Goal: Information Seeking & Learning: Learn about a topic

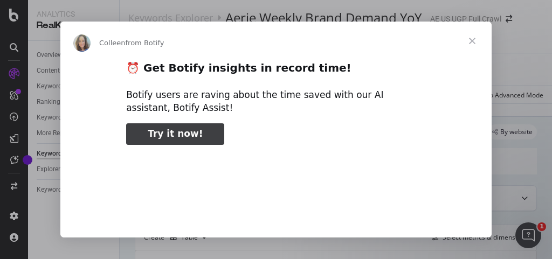
type input "71565"
click at [475, 39] on span "Close" at bounding box center [472, 41] width 39 height 39
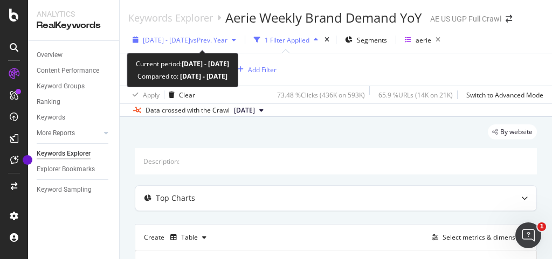
click at [241, 45] on div "2024 May. 14th - May. 20th vs Prev. Year" at bounding box center [184, 40] width 112 height 16
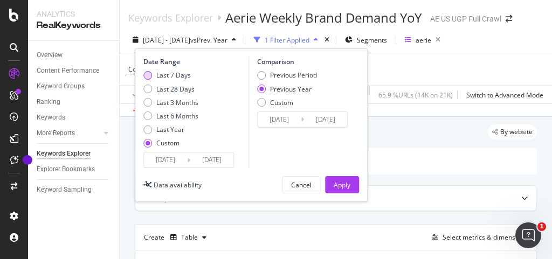
click at [178, 71] on div "Last 7 Days" at bounding box center [173, 75] width 35 height 9
type input "[DATE]"
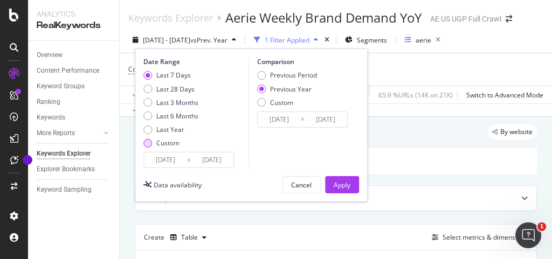
click at [169, 141] on div "Custom" at bounding box center [167, 143] width 23 height 9
type input "[DATE]"
click at [174, 160] on input "[DATE]" at bounding box center [165, 160] width 43 height 15
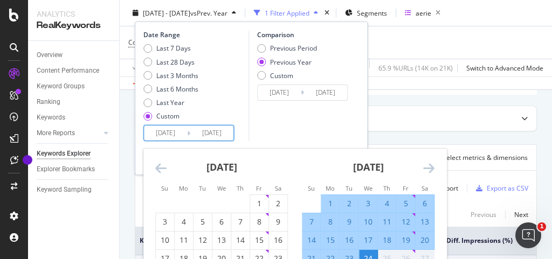
scroll to position [80, 0]
click at [383, 238] on div "18" at bounding box center [387, 240] width 18 height 11
type input "[DATE]"
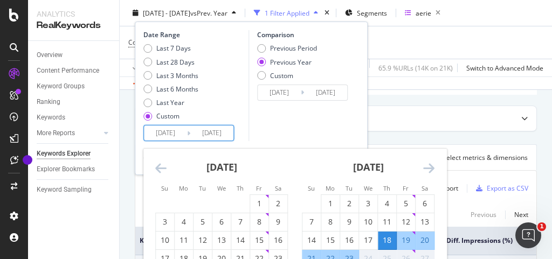
scroll to position [88, 0]
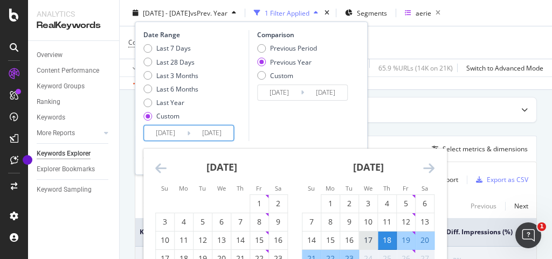
click at [370, 240] on div "17" at bounding box center [368, 240] width 18 height 11
type input "[DATE]"
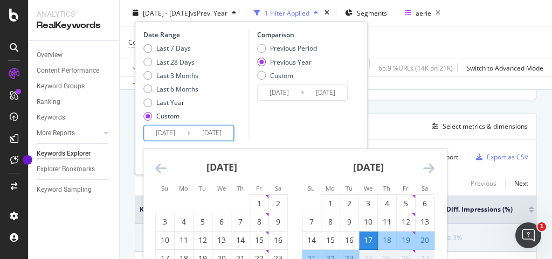
scroll to position [114, 0]
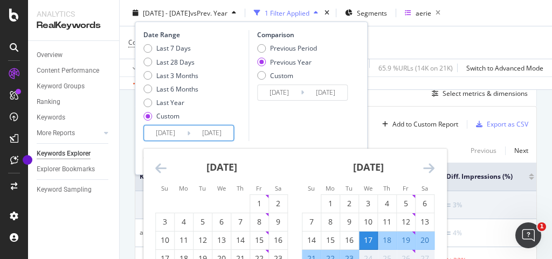
click at [377, 162] on strong "[DATE]" at bounding box center [368, 167] width 31 height 13
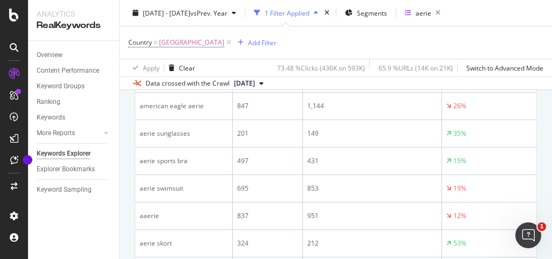
scroll to position [0, 0]
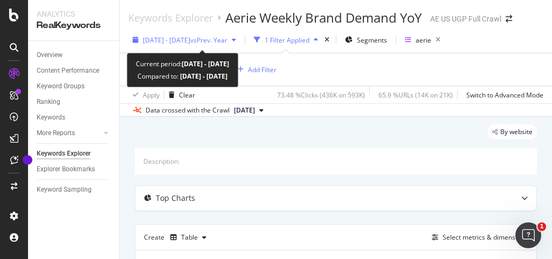
click at [224, 38] on span "vs Prev. Year" at bounding box center [208, 40] width 37 height 9
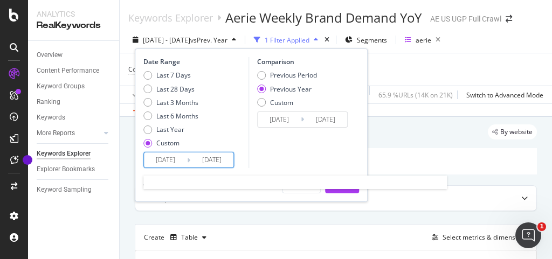
click at [177, 155] on input "[DATE]" at bounding box center [165, 160] width 43 height 15
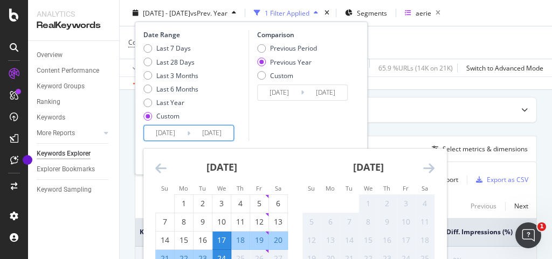
click at [238, 235] on div "18" at bounding box center [240, 240] width 18 height 11
type input "[DATE]"
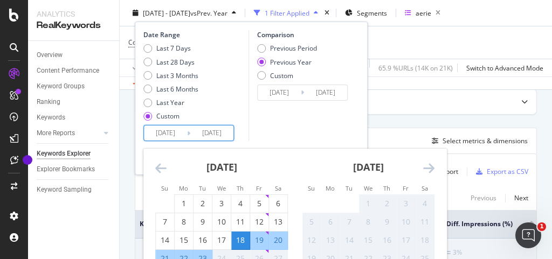
click at [202, 254] on div "23" at bounding box center [203, 259] width 18 height 11
type input "[DATE]"
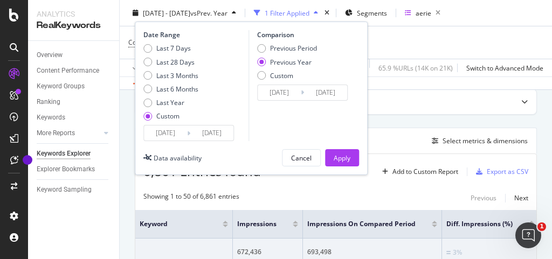
click at [203, 130] on input "[DATE]" at bounding box center [211, 133] width 43 height 15
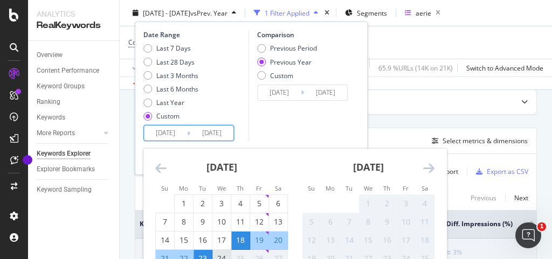
click at [222, 254] on div "24" at bounding box center [222, 259] width 18 height 11
type input "[DATE]"
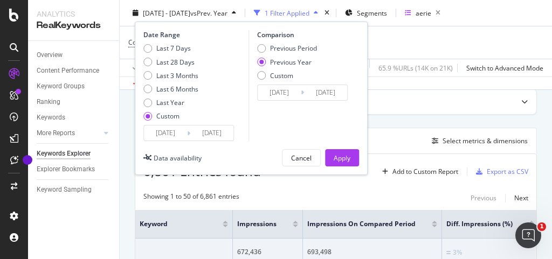
click at [220, 131] on input "[DATE]" at bounding box center [211, 133] width 43 height 15
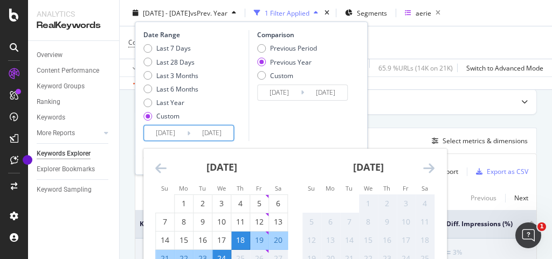
click at [281, 118] on div "Comparison Previous Period Previous Year Custom 2024/09/19 Navigate forward to …" at bounding box center [300, 85] width 103 height 111
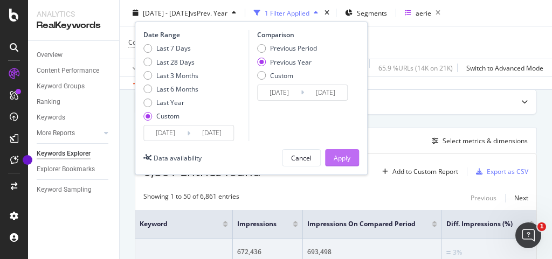
click at [343, 156] on div "Apply" at bounding box center [342, 157] width 17 height 9
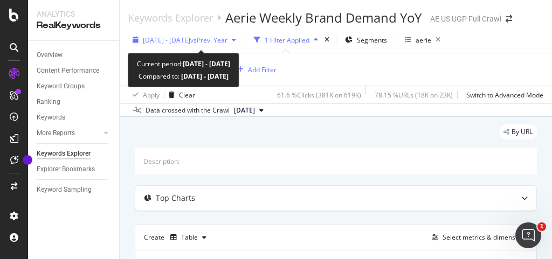
click at [228, 37] on span "vs Prev. Year" at bounding box center [208, 40] width 37 height 9
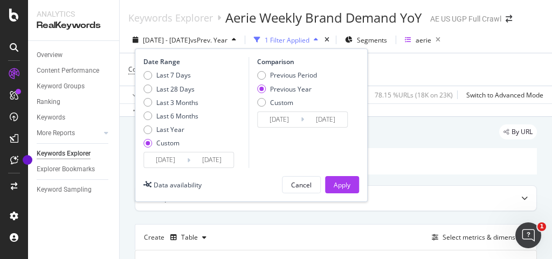
click at [187, 155] on input "[DATE]" at bounding box center [165, 160] width 43 height 15
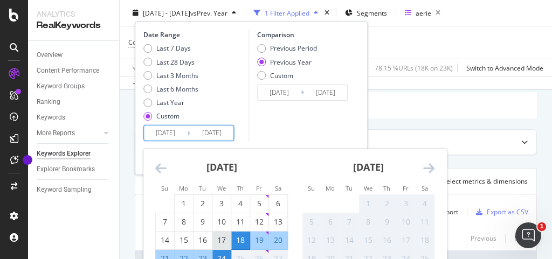
click at [222, 243] on div "17" at bounding box center [222, 240] width 18 height 11
type input "[DATE]"
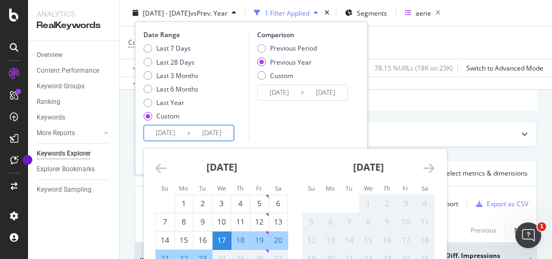
click at [205, 252] on div "23" at bounding box center [203, 259] width 18 height 18
type input "[DATE]"
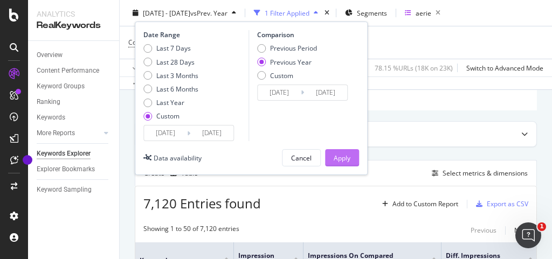
click at [346, 153] on div "Apply" at bounding box center [342, 157] width 17 height 9
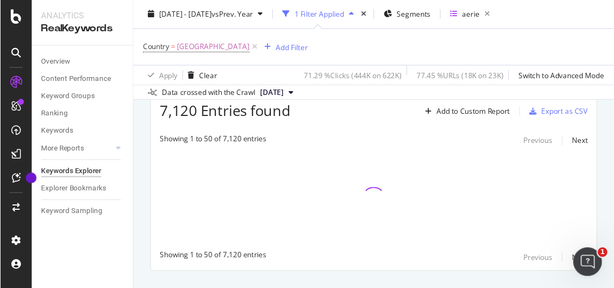
scroll to position [161, 0]
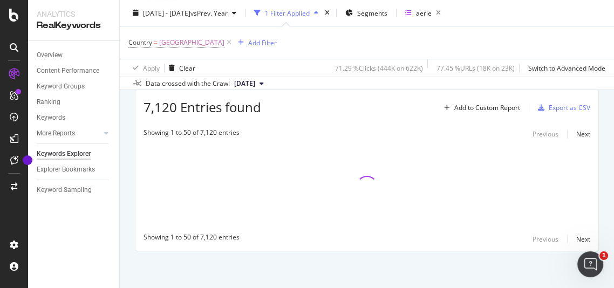
drag, startPoint x: 487, startPoint y: 7, endPoint x: 375, endPoint y: 40, distance: 116.9
click at [375, 40] on div "Country = United States of America Add Filter" at bounding box center [366, 42] width 477 height 32
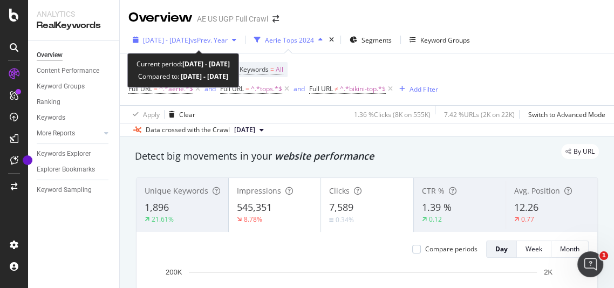
click at [228, 39] on span "vs Prev. Year" at bounding box center [208, 40] width 37 height 9
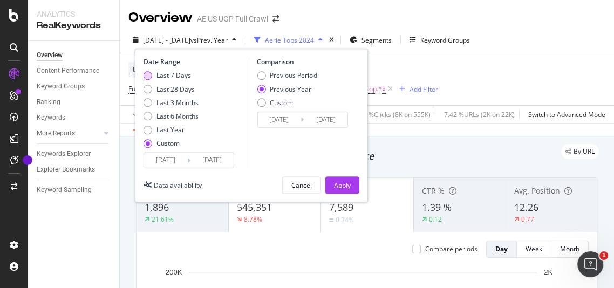
click at [169, 76] on div "Last 7 Days" at bounding box center [173, 75] width 35 height 9
type input "[DATE]"
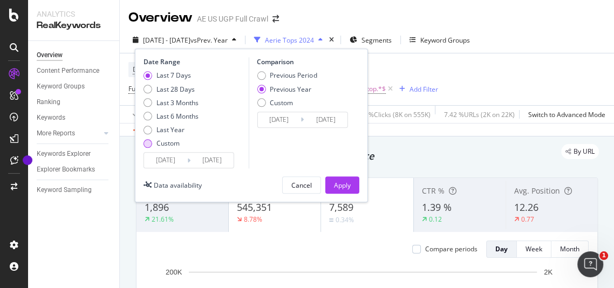
click at [173, 146] on div "Custom" at bounding box center [167, 143] width 23 height 9
type input "[DATE]"
click at [175, 157] on input "[DATE]" at bounding box center [165, 160] width 43 height 15
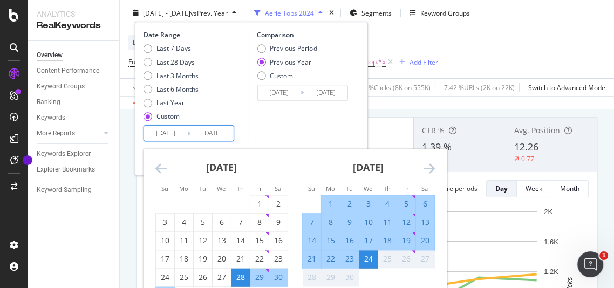
scroll to position [62, 0]
click at [377, 238] on div "17" at bounding box center [368, 240] width 18 height 11
type input "[DATE]"
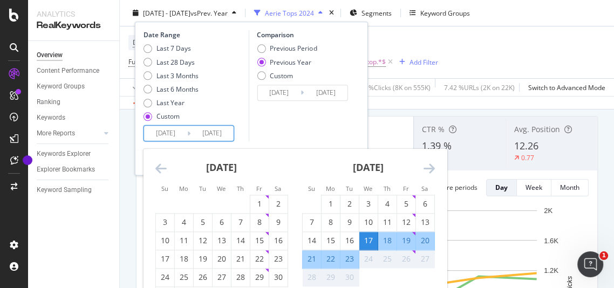
click at [350, 259] on div "23" at bounding box center [349, 259] width 18 height 11
type input "[DATE]"
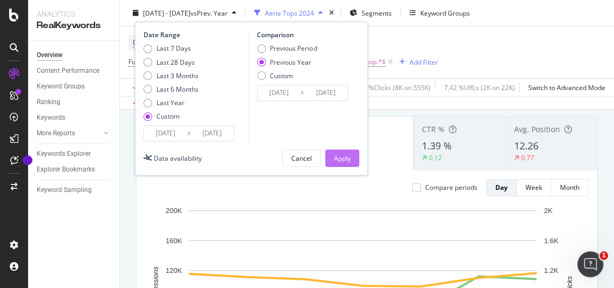
click at [338, 159] on div "Apply" at bounding box center [342, 158] width 17 height 9
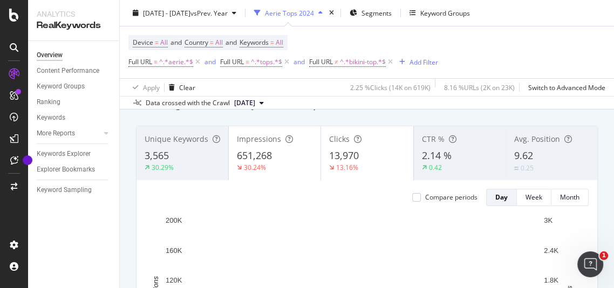
scroll to position [52, 0]
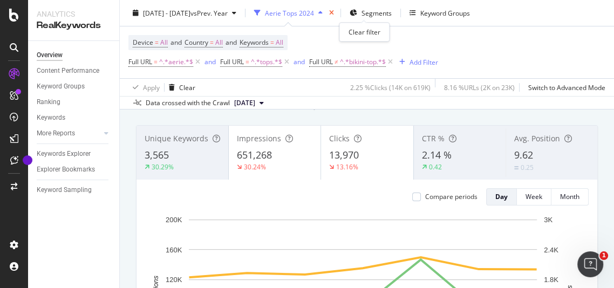
click at [334, 10] on icon "times" at bounding box center [331, 13] width 5 height 6
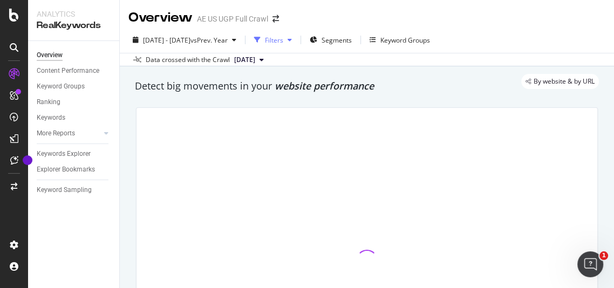
click at [292, 40] on icon "button" at bounding box center [290, 40] width 4 height 6
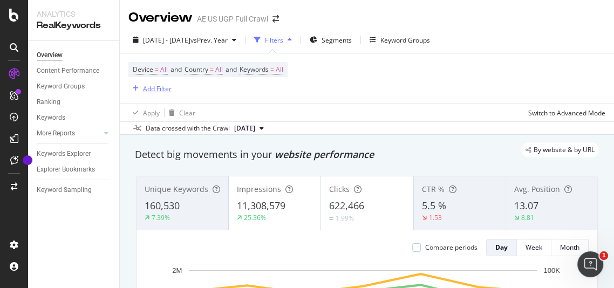
click at [135, 91] on icon "button" at bounding box center [136, 88] width 6 height 6
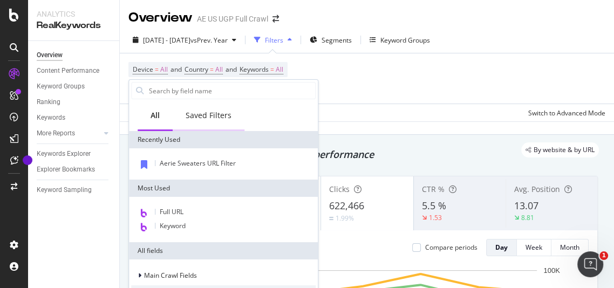
click at [201, 112] on div "Saved Filters" at bounding box center [209, 115] width 46 height 11
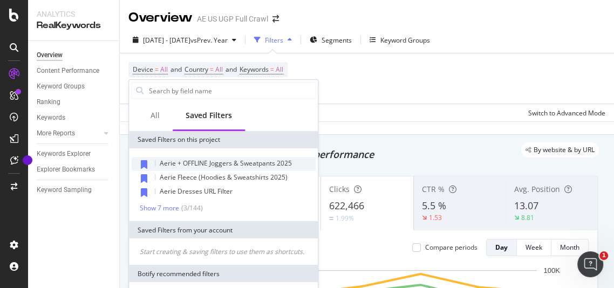
click at [231, 159] on span "Aerie + OFFLINE Joggers & Sweatpants 2025" at bounding box center [226, 163] width 132 height 9
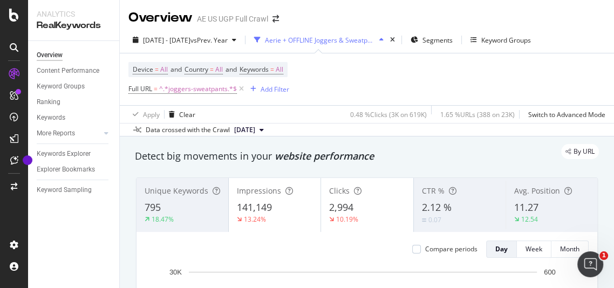
click at [365, 80] on div "Device = All and Country = All and Keywords = All Full URL = ^.*joggers-sweatpa…" at bounding box center [366, 79] width 477 height 52
click at [395, 42] on icon "times" at bounding box center [392, 40] width 5 height 6
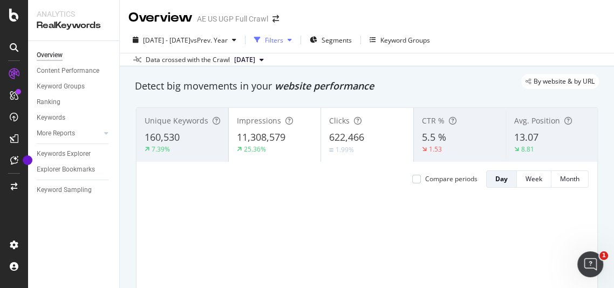
click at [283, 42] on div "Filters" at bounding box center [274, 40] width 18 height 9
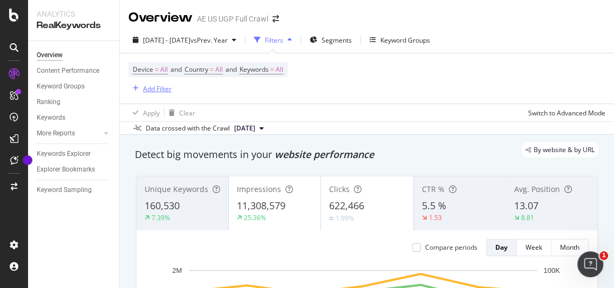
click at [169, 83] on div "Add Filter" at bounding box center [149, 89] width 43 height 12
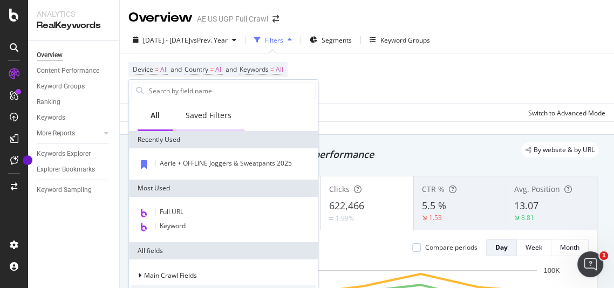
click at [215, 116] on div "Saved Filters" at bounding box center [209, 115] width 46 height 11
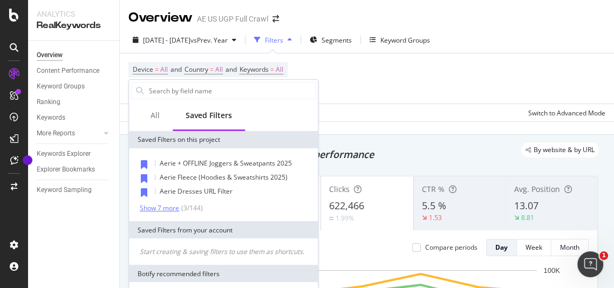
click at [168, 205] on div "Show 7 more" at bounding box center [159, 208] width 39 height 8
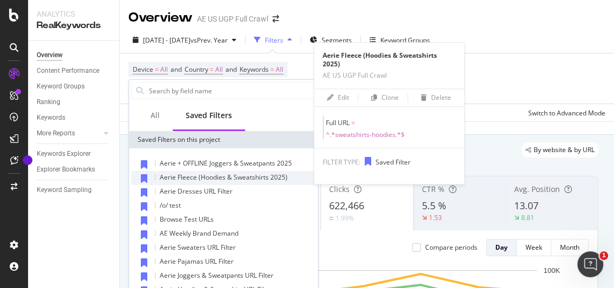
click at [243, 180] on span "Aerie Fleece (Hoodies & Sweatshirts 2025)" at bounding box center [224, 177] width 128 height 9
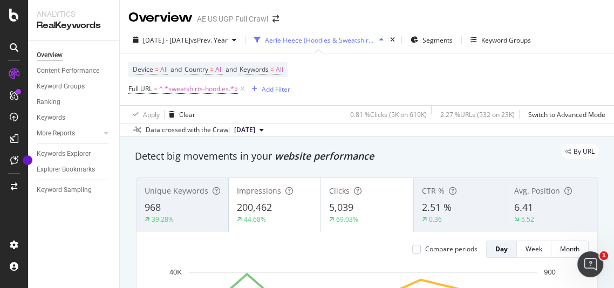
click at [339, 81] on div "Device = All and Country = All and Keywords = All Full URL = ^.*sweatshirts-hoo…" at bounding box center [366, 79] width 477 height 52
click at [397, 36] on div "times" at bounding box center [392, 40] width 9 height 11
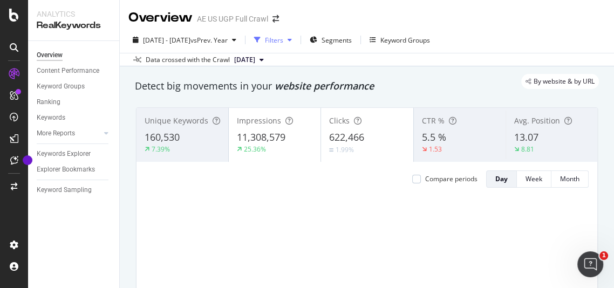
click at [296, 36] on div "Filters" at bounding box center [273, 40] width 46 height 16
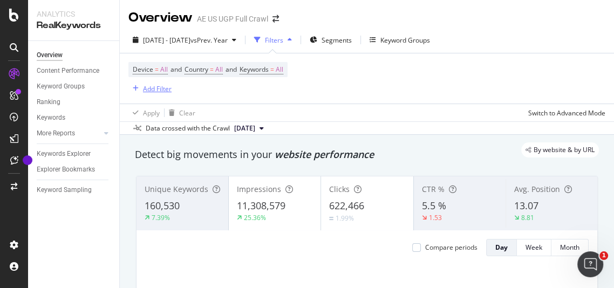
click at [150, 90] on div "Add Filter" at bounding box center [157, 88] width 29 height 9
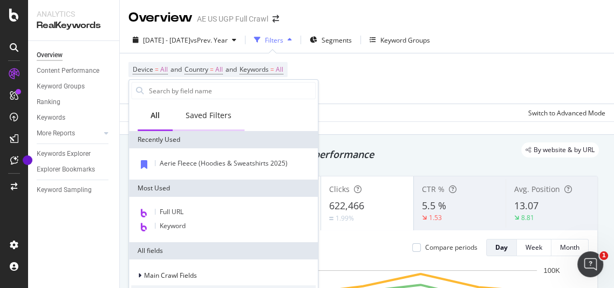
click at [227, 116] on div "Saved Filters" at bounding box center [209, 115] width 46 height 11
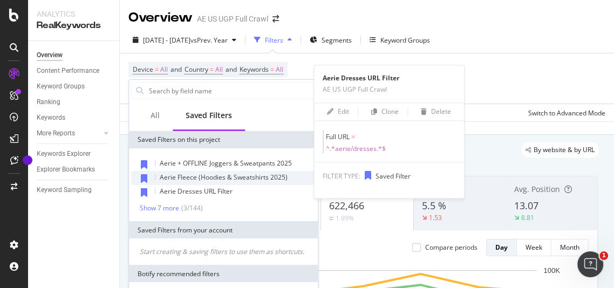
click at [184, 180] on span "Aerie Fleece (Hoodies & Sweatshirts 2025)" at bounding box center [224, 177] width 128 height 9
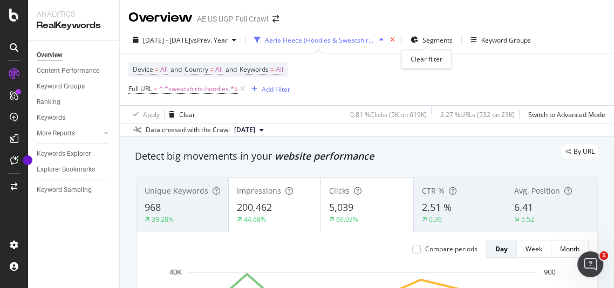
click at [395, 39] on icon "times" at bounding box center [392, 40] width 5 height 6
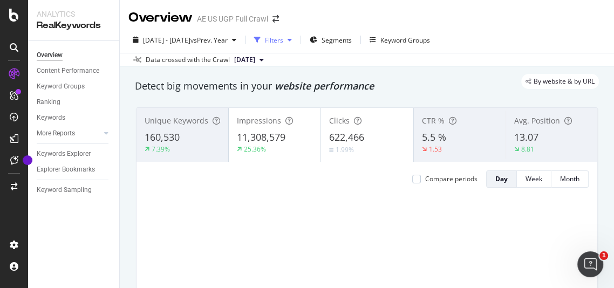
click at [283, 44] on div "Filters" at bounding box center [274, 40] width 18 height 9
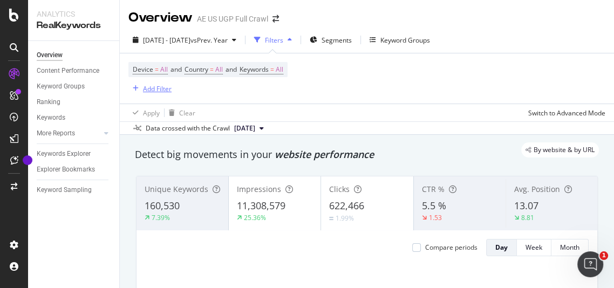
click at [160, 89] on div "Add Filter" at bounding box center [157, 88] width 29 height 9
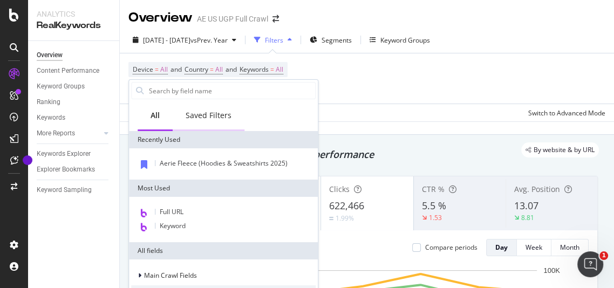
click at [199, 119] on div "Saved Filters" at bounding box center [209, 115] width 46 height 11
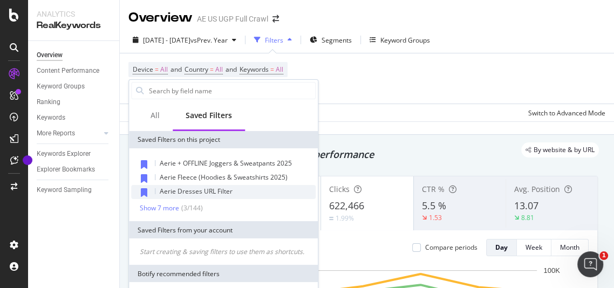
click at [180, 187] on span "Aerie Dresses URL Filter" at bounding box center [196, 191] width 73 height 9
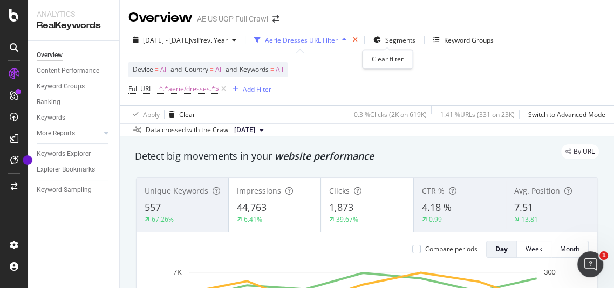
click at [358, 40] on icon "times" at bounding box center [355, 40] width 5 height 6
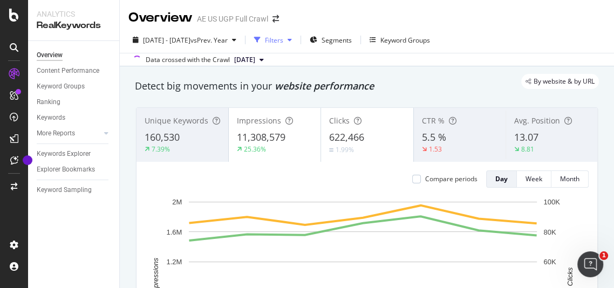
click at [283, 39] on div "Filters" at bounding box center [274, 40] width 18 height 9
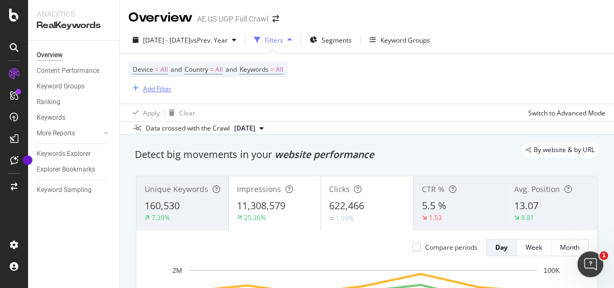
click at [132, 88] on div "button" at bounding box center [135, 88] width 15 height 6
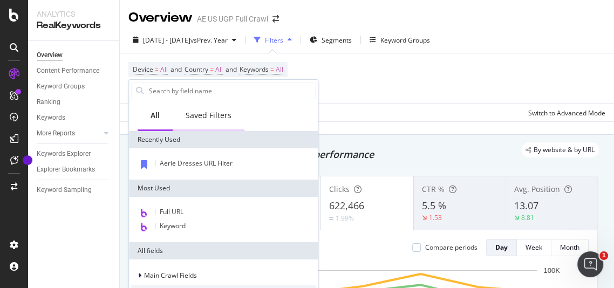
click at [220, 112] on div "Saved Filters" at bounding box center [209, 115] width 46 height 11
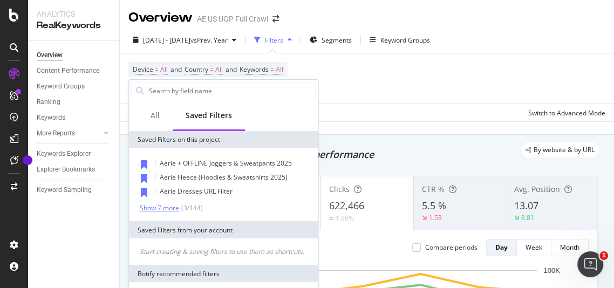
click at [179, 206] on div "( 3 / 144 )" at bounding box center [191, 207] width 24 height 9
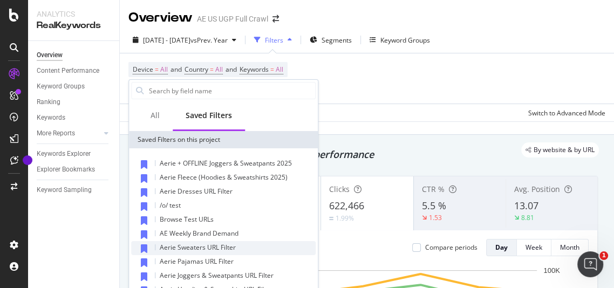
click at [224, 244] on span "Aerie Sweaters URL Filter" at bounding box center [198, 247] width 76 height 9
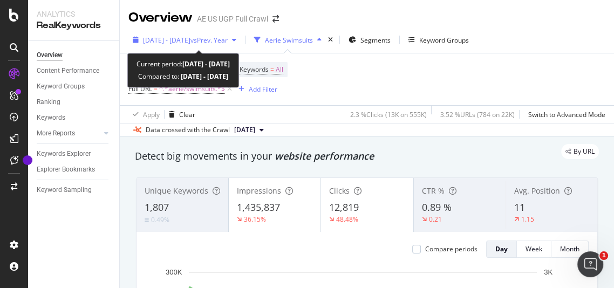
click at [228, 36] on span "vs Prev. Year" at bounding box center [208, 40] width 37 height 9
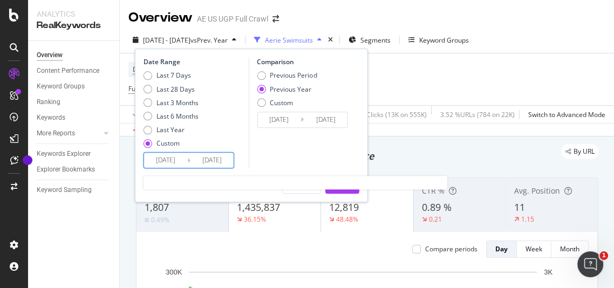
click at [176, 158] on input "[DATE]" at bounding box center [165, 160] width 43 height 15
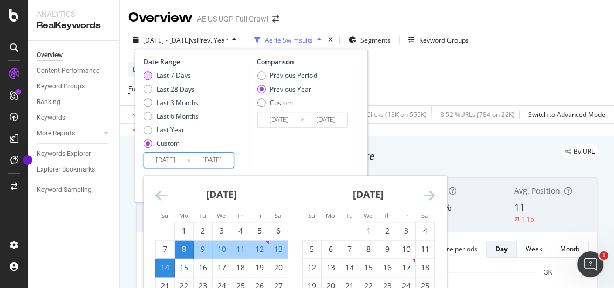
click at [171, 74] on div "Last 7 Days" at bounding box center [173, 75] width 35 height 9
type input "[DATE]"
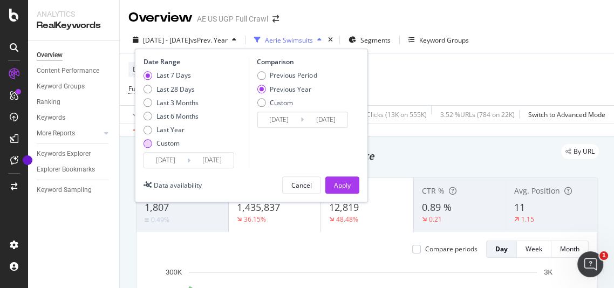
click at [169, 141] on div "Custom" at bounding box center [167, 143] width 23 height 9
type input "[DATE]"
click at [173, 162] on input "[DATE]" at bounding box center [165, 160] width 43 height 15
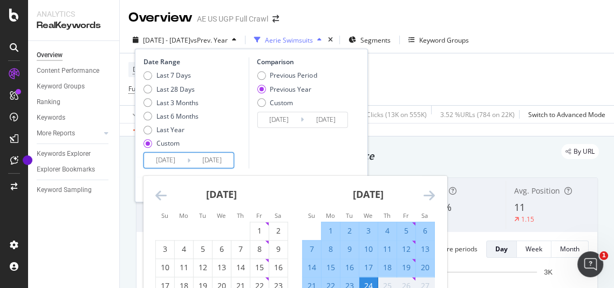
click at [372, 270] on div "17" at bounding box center [368, 268] width 18 height 11
type input "[DATE]"
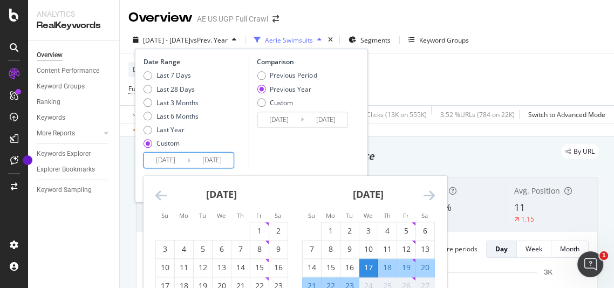
scroll to position [6, 0]
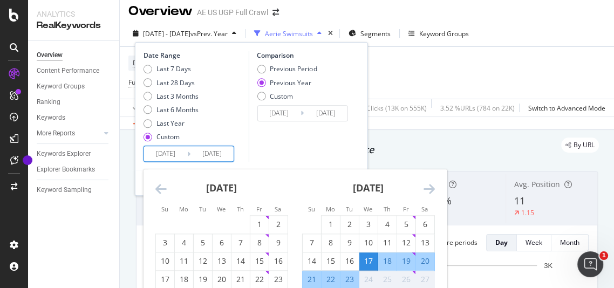
click at [350, 275] on div "23" at bounding box center [349, 280] width 18 height 11
type input "[DATE]"
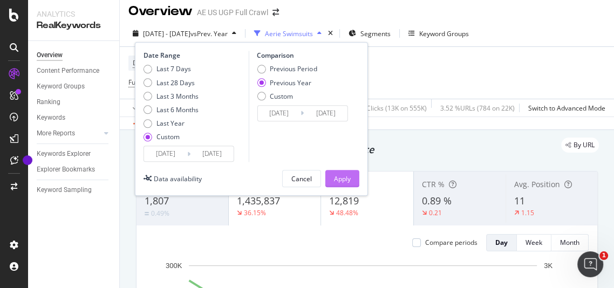
click at [348, 174] on div "Apply" at bounding box center [342, 178] width 17 height 9
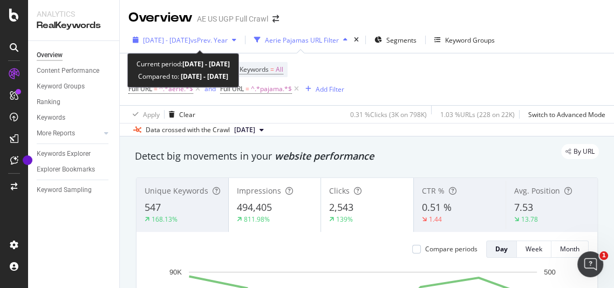
click at [226, 38] on span "vs Prev. Year" at bounding box center [208, 40] width 37 height 9
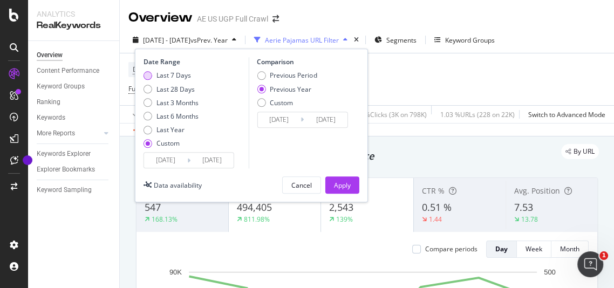
click at [176, 72] on div "Last 7 Days" at bounding box center [173, 75] width 35 height 9
type input "[DATE]"
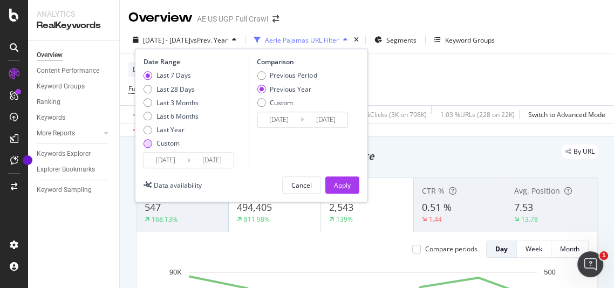
click at [173, 141] on div "Custom" at bounding box center [167, 143] width 23 height 9
type input "[DATE]"
click at [175, 156] on input "[DATE]" at bounding box center [165, 160] width 43 height 15
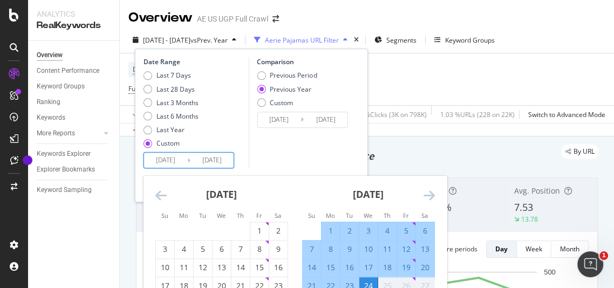
click at [366, 263] on div "17" at bounding box center [368, 268] width 18 height 11
type input "[DATE]"
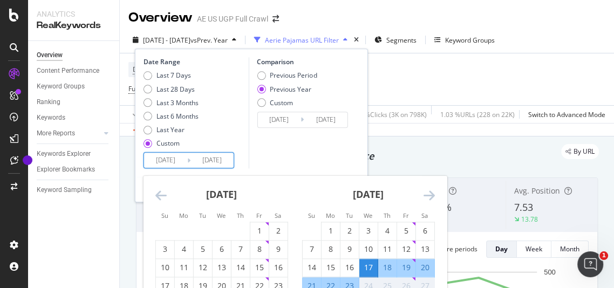
scroll to position [6, 0]
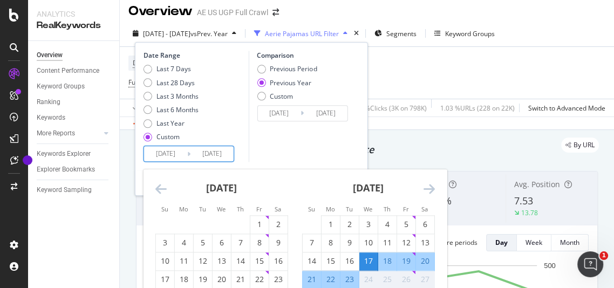
click at [352, 278] on div "23" at bounding box center [349, 280] width 18 height 11
type input "[DATE]"
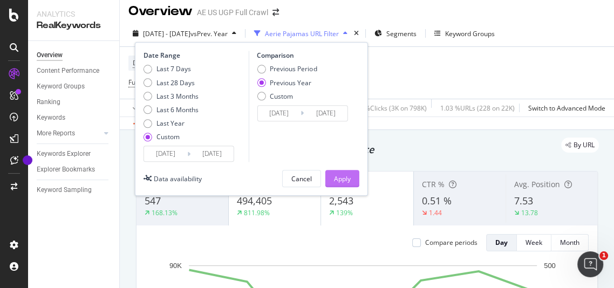
click at [353, 173] on button "Apply" at bounding box center [342, 178] width 34 height 17
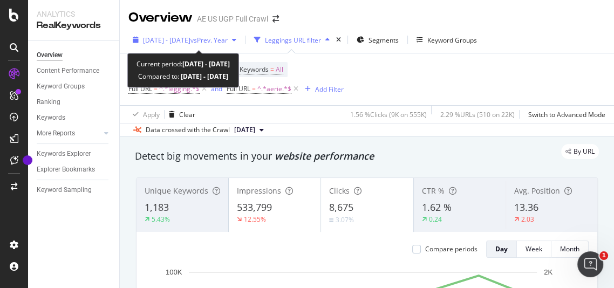
click at [228, 38] on span "vs Prev. Year" at bounding box center [208, 40] width 37 height 9
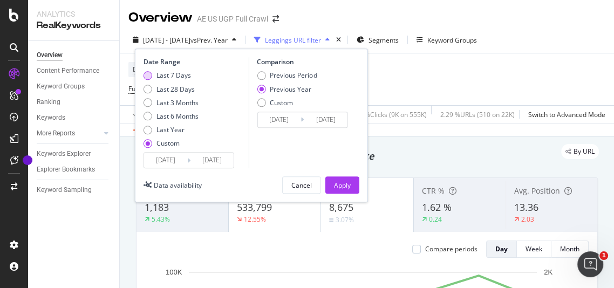
click at [159, 74] on div "Last 7 Days" at bounding box center [173, 75] width 35 height 9
type input "[DATE]"
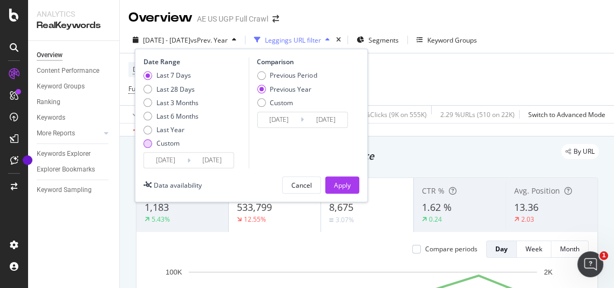
click at [169, 139] on div "Custom" at bounding box center [167, 143] width 23 height 9
type input "[DATE]"
click at [180, 162] on input "[DATE]" at bounding box center [165, 160] width 43 height 15
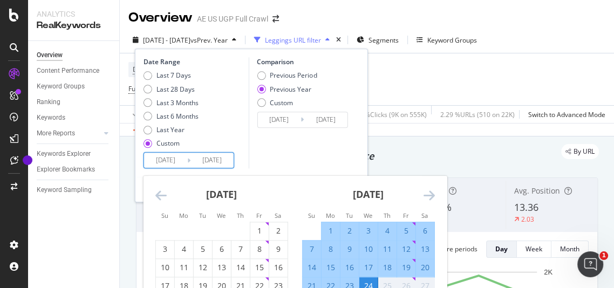
click at [367, 267] on div "17" at bounding box center [368, 268] width 18 height 11
type input "[DATE]"
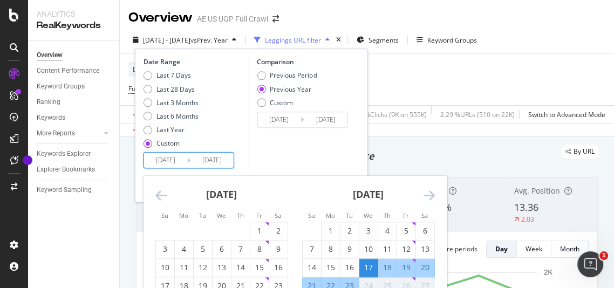
scroll to position [6, 0]
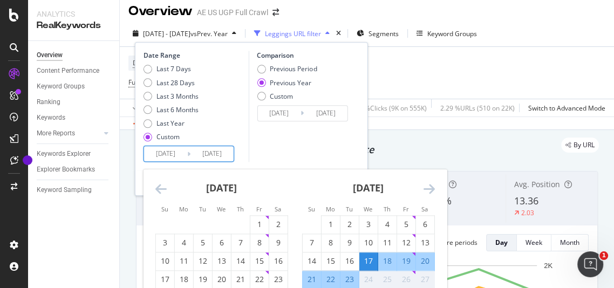
click at [352, 275] on div "23" at bounding box center [349, 280] width 18 height 11
type input "[DATE]"
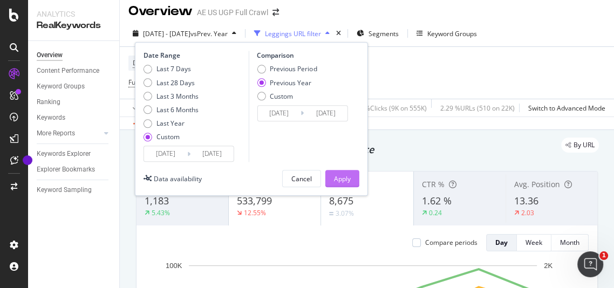
click at [339, 185] on div "Apply" at bounding box center [342, 179] width 17 height 16
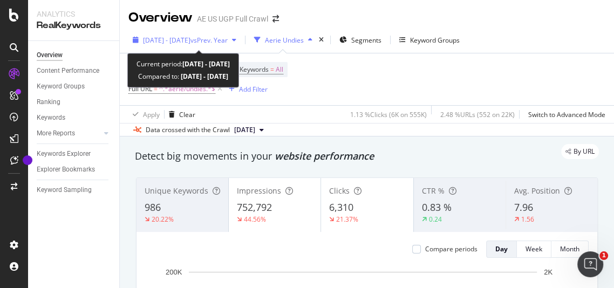
click at [218, 36] on span "vs Prev. Year" at bounding box center [208, 40] width 37 height 9
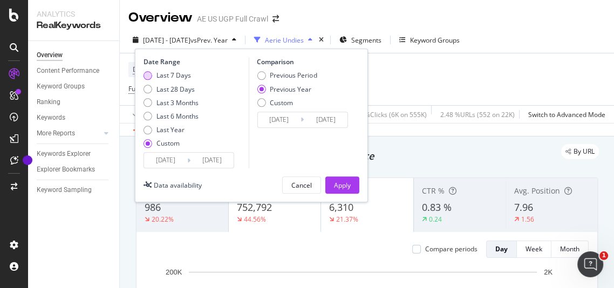
click at [183, 73] on div "Last 7 Days" at bounding box center [173, 75] width 35 height 9
type input "[DATE]"
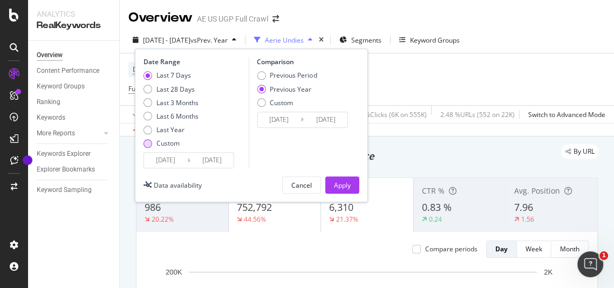
click at [172, 147] on div "Custom" at bounding box center [167, 143] width 23 height 9
type input "[DATE]"
click at [176, 160] on input "[DATE]" at bounding box center [165, 160] width 43 height 15
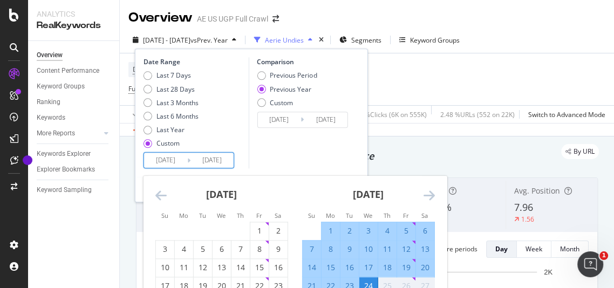
click at [370, 263] on div "17" at bounding box center [368, 268] width 18 height 11
type input "[DATE]"
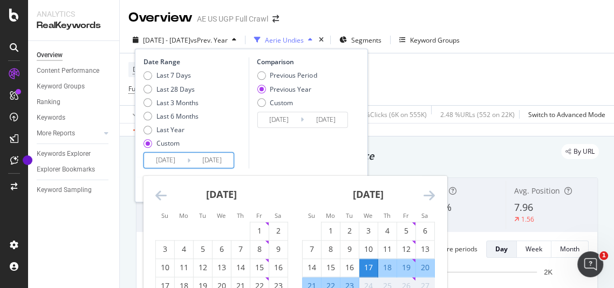
scroll to position [6, 0]
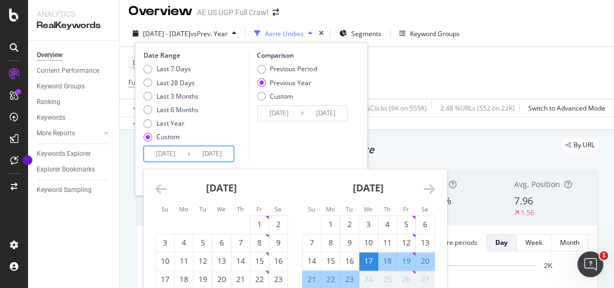
click at [355, 271] on div "23" at bounding box center [349, 280] width 18 height 18
type input "[DATE]"
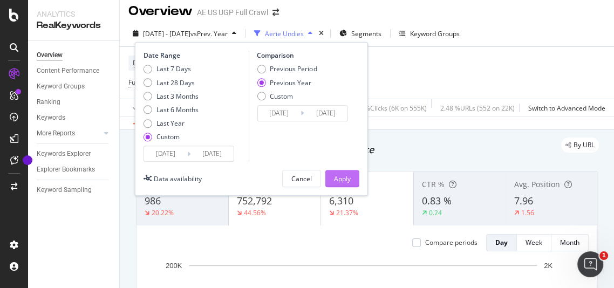
click at [345, 172] on div "Apply" at bounding box center [342, 179] width 17 height 16
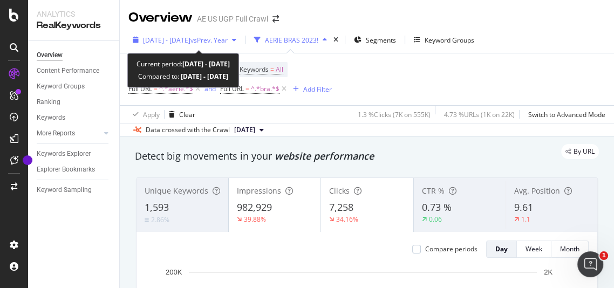
click at [228, 39] on span "vs Prev. Year" at bounding box center [208, 40] width 37 height 9
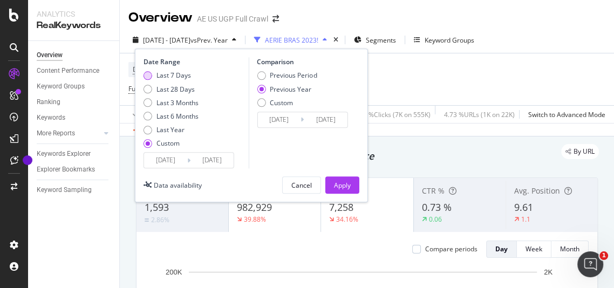
click at [183, 73] on div "Last 7 Days" at bounding box center [173, 75] width 35 height 9
type input "[DATE]"
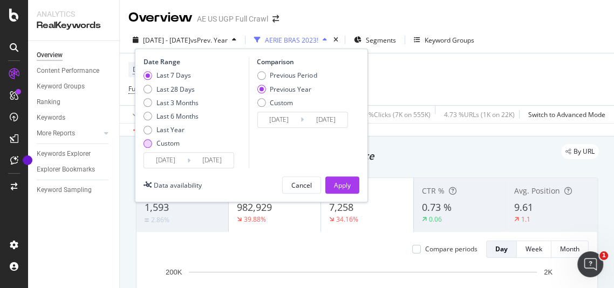
click at [172, 147] on div "Custom" at bounding box center [167, 143] width 23 height 9
type input "[DATE]"
click at [177, 160] on input "[DATE]" at bounding box center [165, 160] width 43 height 15
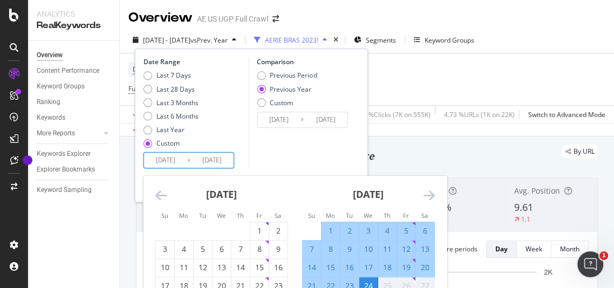
click at [366, 264] on div "17" at bounding box center [368, 268] width 18 height 11
type input "[DATE]"
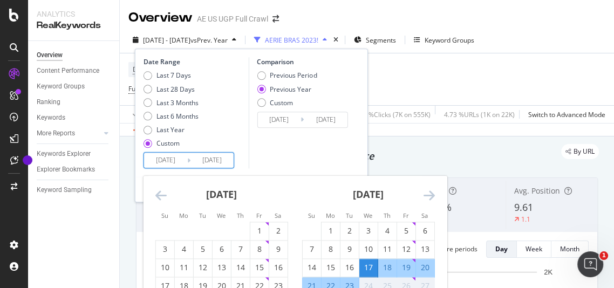
scroll to position [6, 0]
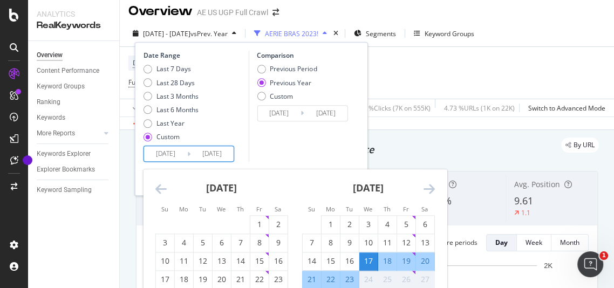
click at [350, 275] on div "23" at bounding box center [349, 280] width 18 height 11
type input "[DATE]"
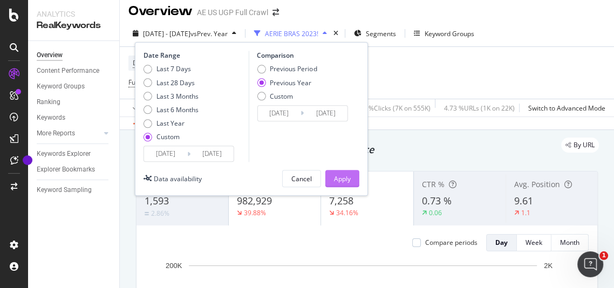
click at [341, 174] on div "Apply" at bounding box center [342, 178] width 17 height 9
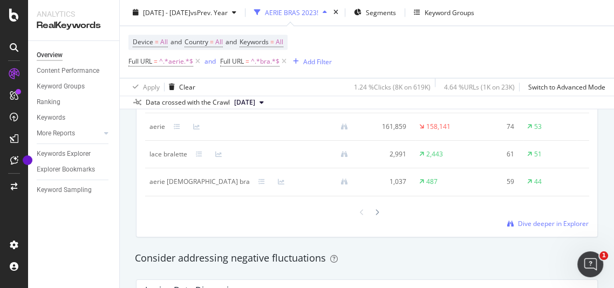
scroll to position [1117, 0]
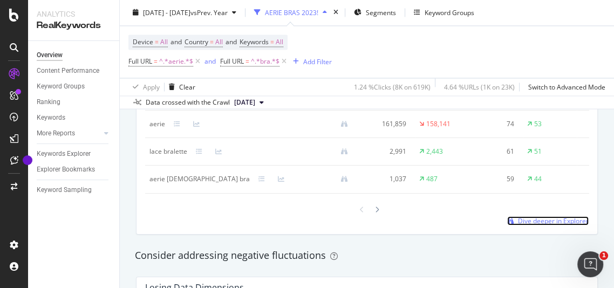
click at [537, 226] on span "Dive deeper in Explorer" at bounding box center [553, 220] width 71 height 9
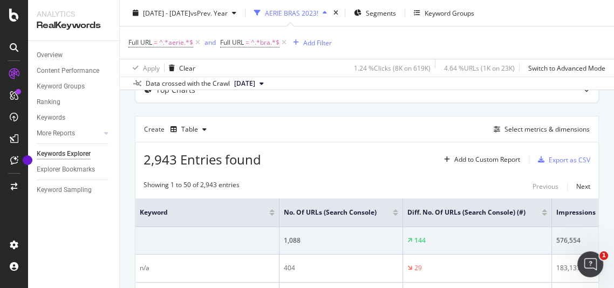
scroll to position [70, 0]
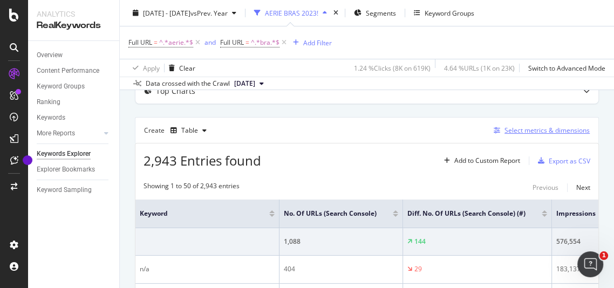
click at [539, 128] on div "Select metrics & dimensions" at bounding box center [546, 130] width 85 height 9
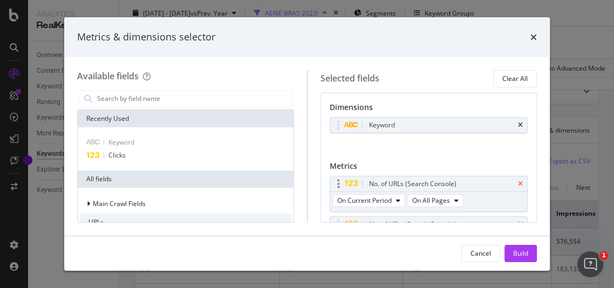
click at [518, 181] on icon "times" at bounding box center [520, 184] width 5 height 6
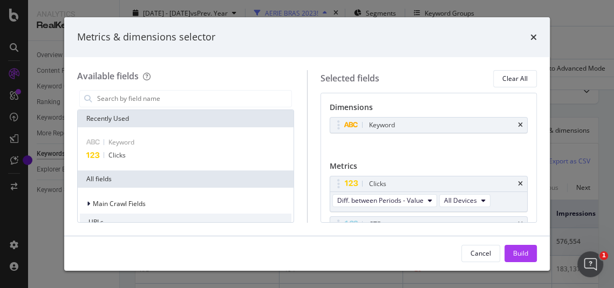
click at [518, 181] on icon "times" at bounding box center [520, 184] width 5 height 6
click at [518, 221] on icon "times" at bounding box center [520, 224] width 5 height 6
click at [518, 181] on icon "times" at bounding box center [520, 184] width 5 height 6
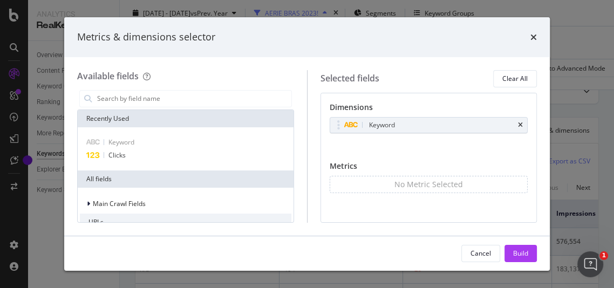
click at [512, 181] on div "No Metric Selected" at bounding box center [429, 184] width 199 height 17
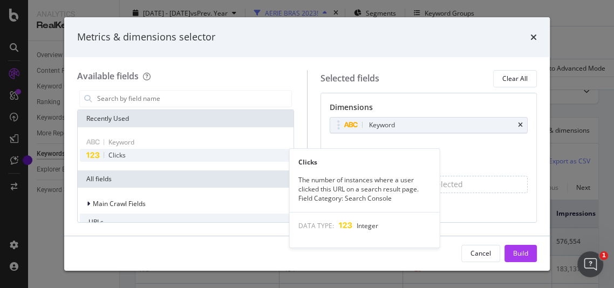
click at [141, 153] on div "Clicks" at bounding box center [185, 155] width 211 height 13
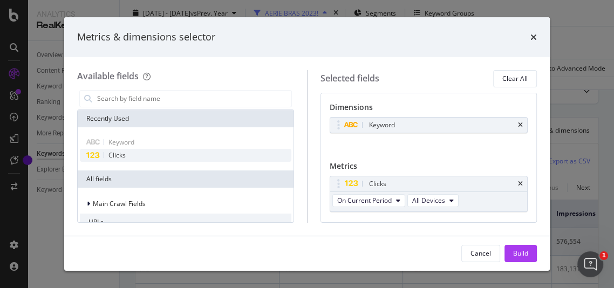
click at [141, 153] on div "Clicks" at bounding box center [185, 155] width 211 height 13
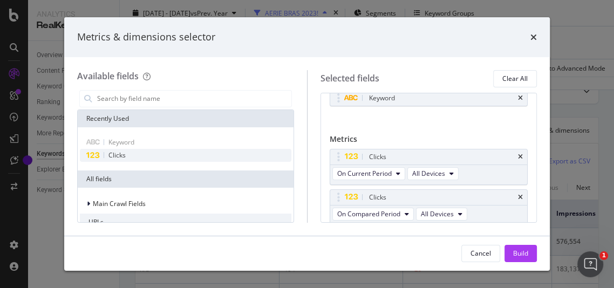
scroll to position [28, 0]
click at [141, 153] on div "Clicks" at bounding box center [185, 155] width 211 height 13
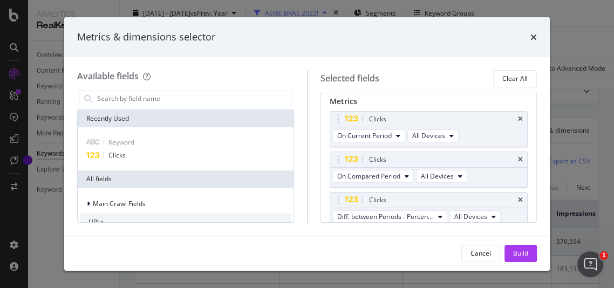
scroll to position [67, 0]
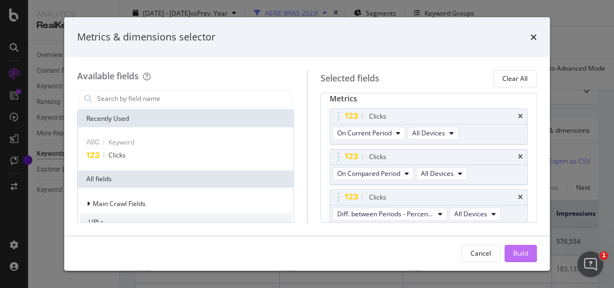
click at [519, 258] on div "Build" at bounding box center [520, 253] width 15 height 9
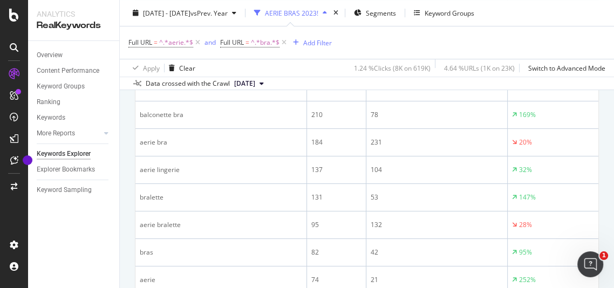
scroll to position [292, 0]
